Goal: Information Seeking & Learning: Learn about a topic

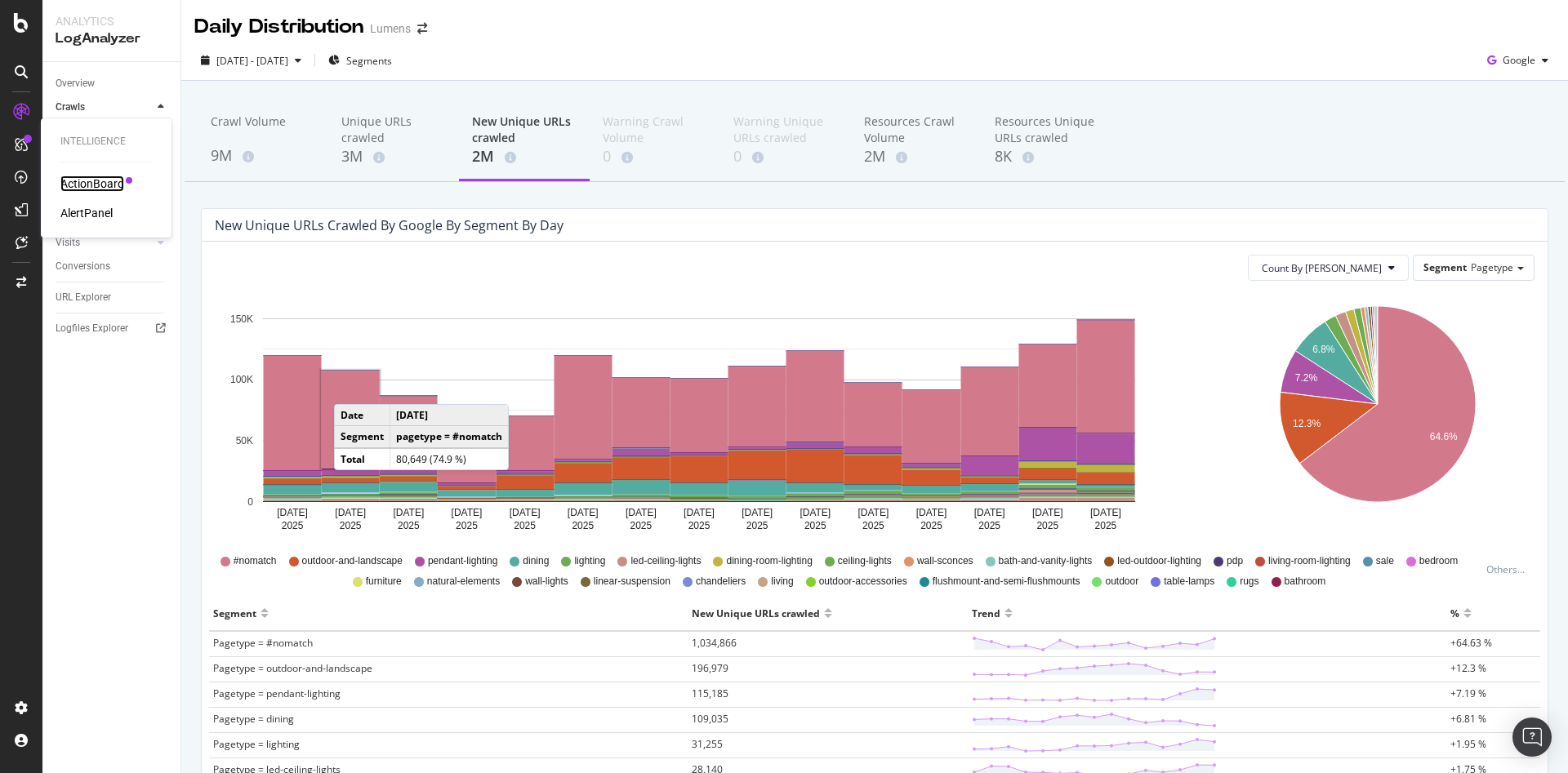
click at [90, 189] on div "ActionBoard" at bounding box center [93, 183] width 64 height 16
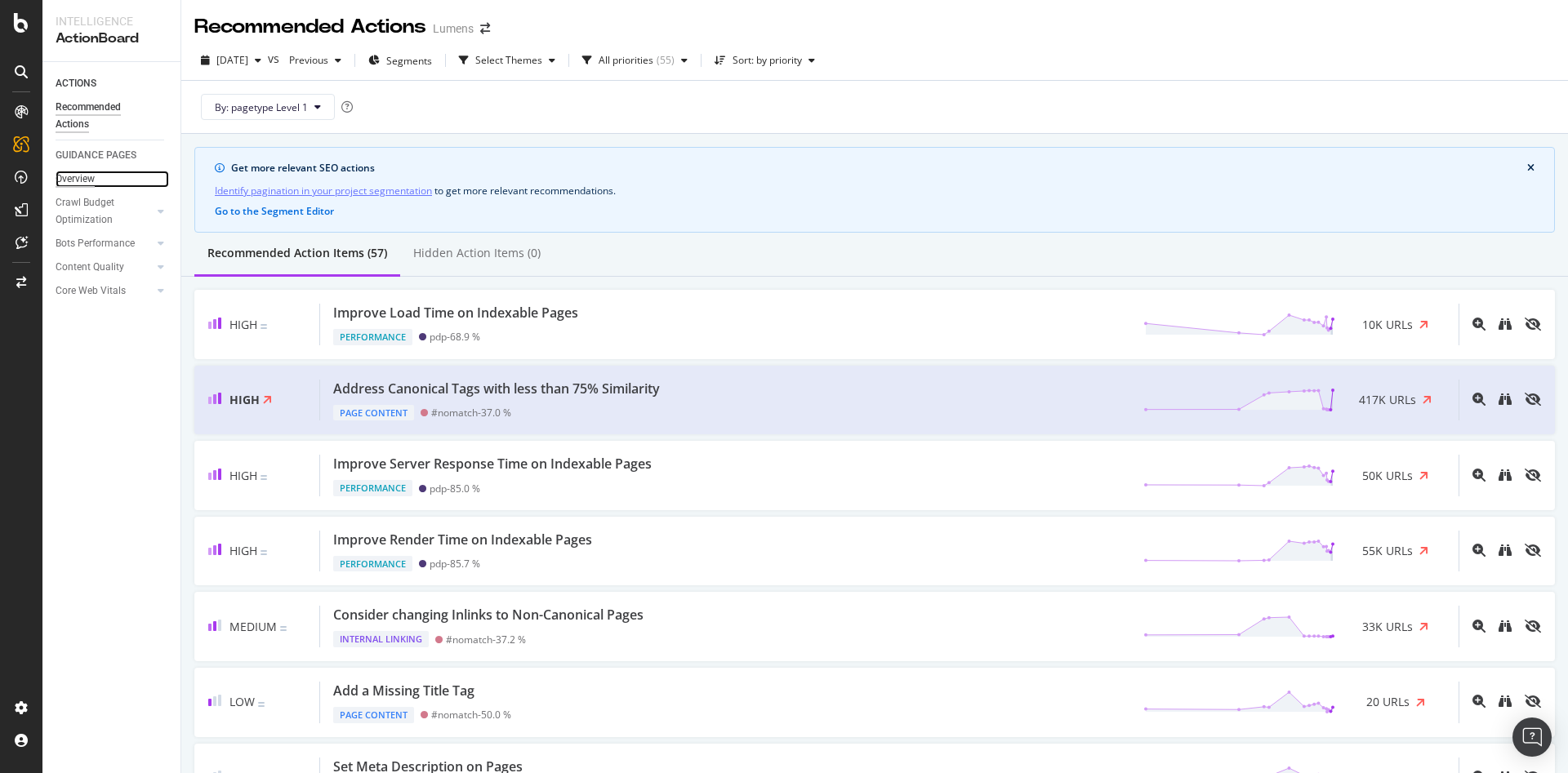
click at [63, 175] on div "Overview" at bounding box center [75, 179] width 39 height 17
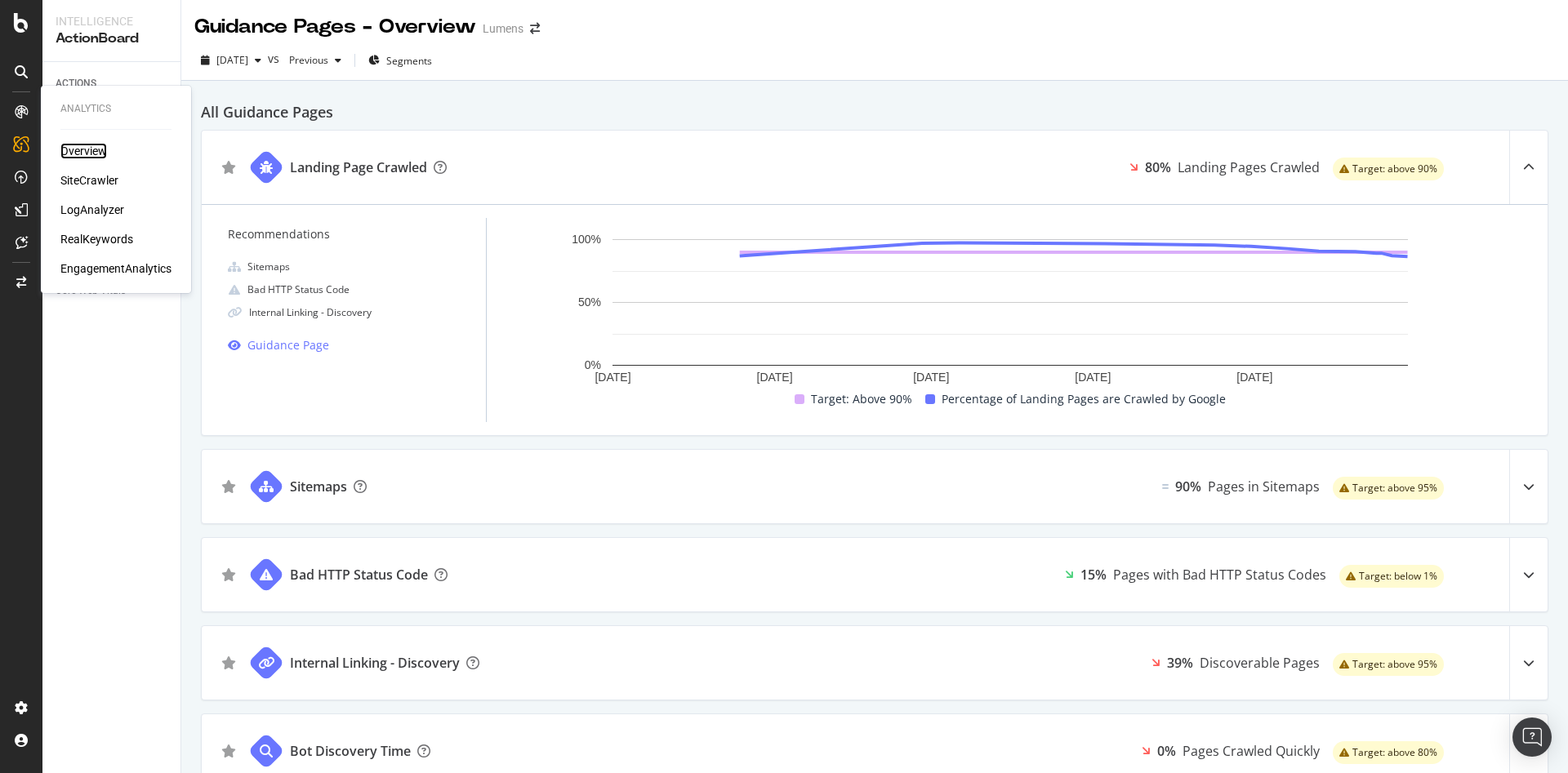
click at [89, 152] on div "Overview" at bounding box center [84, 151] width 47 height 16
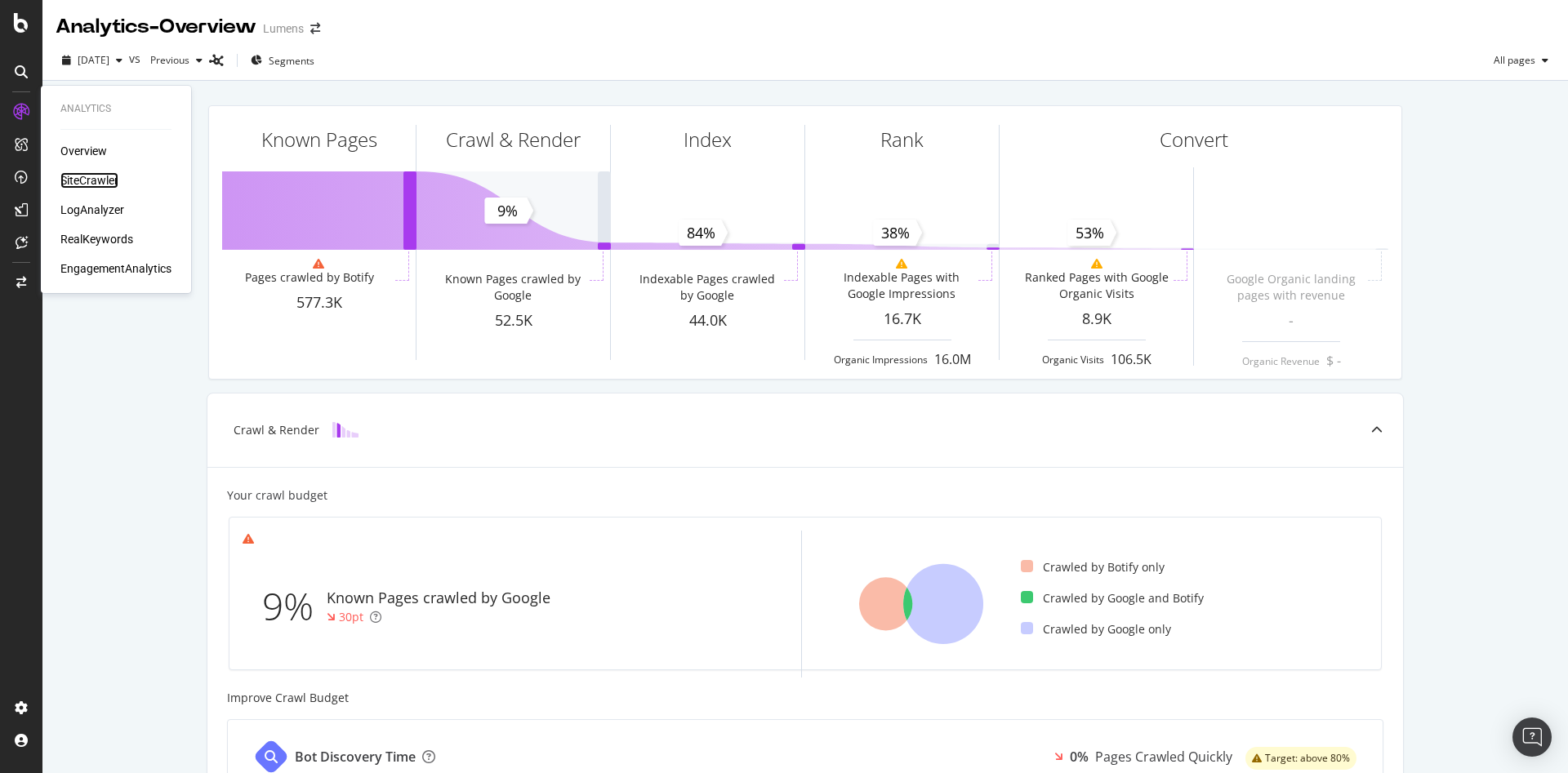
click at [85, 182] on div "SiteCrawler" at bounding box center [90, 180] width 58 height 16
